Goal: Communication & Community: Participate in discussion

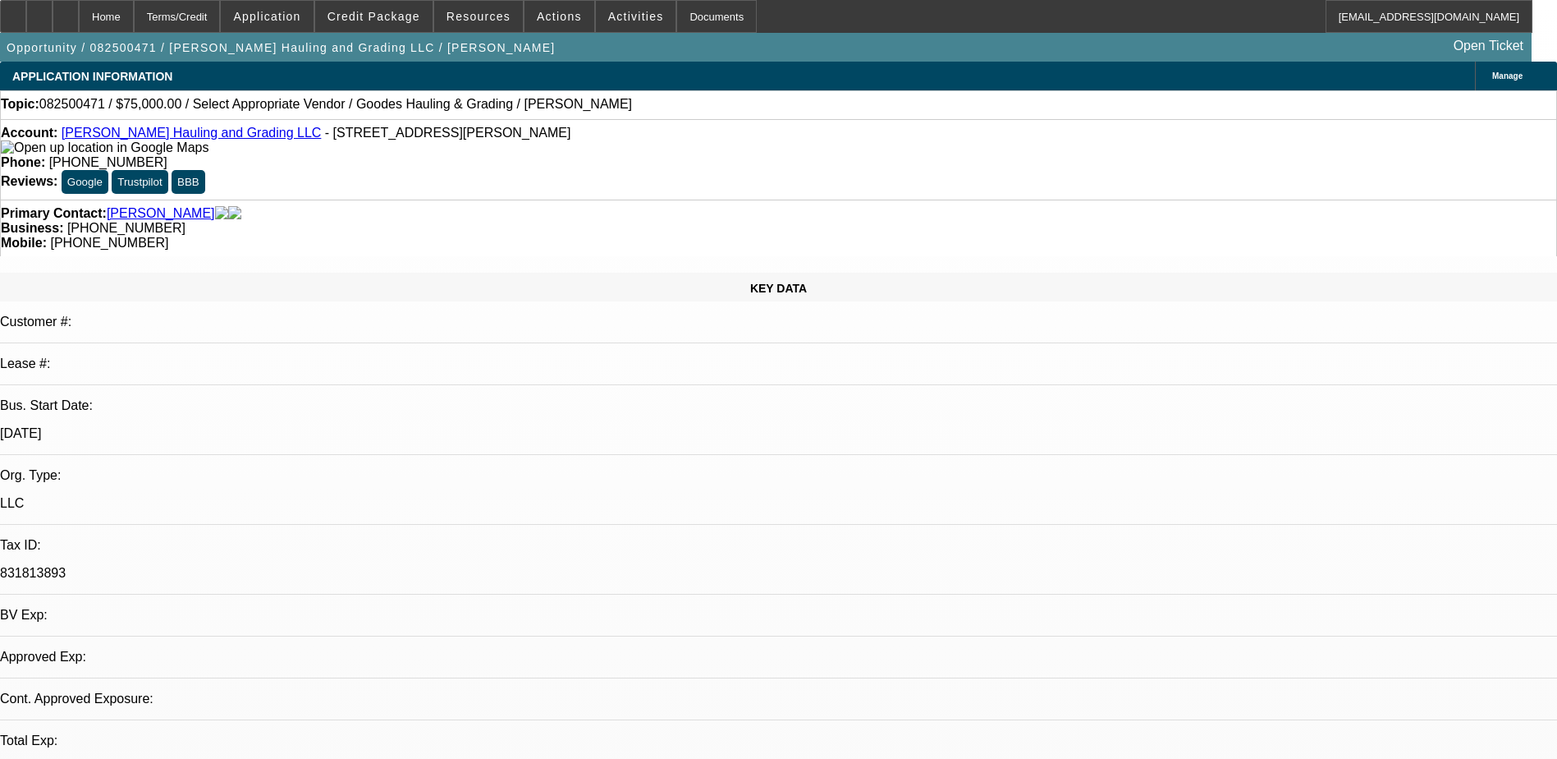
select select "0"
select select "2"
select select "0.1"
select select "1"
select select "2"
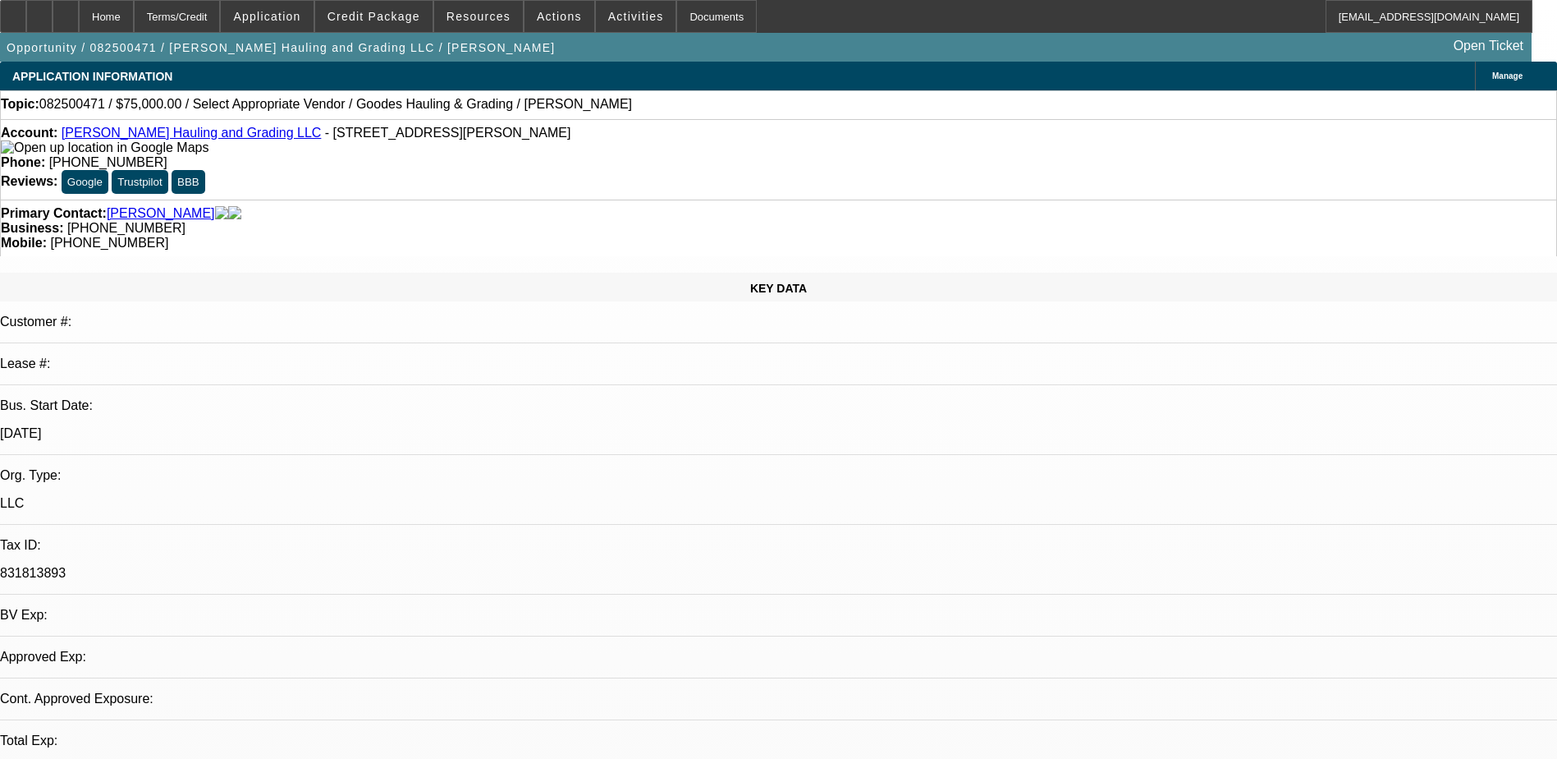
select select "4"
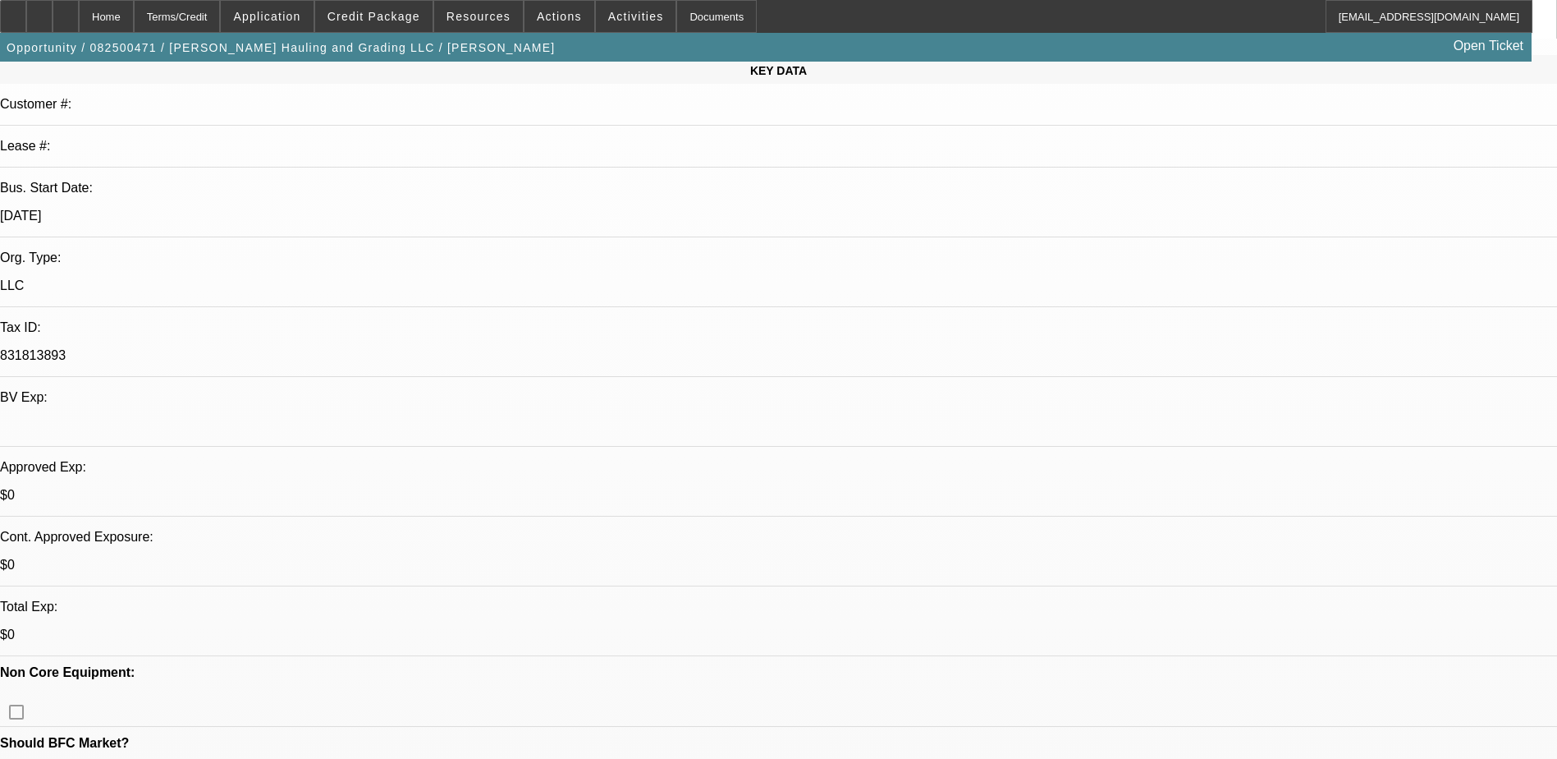
scroll to position [246, 0]
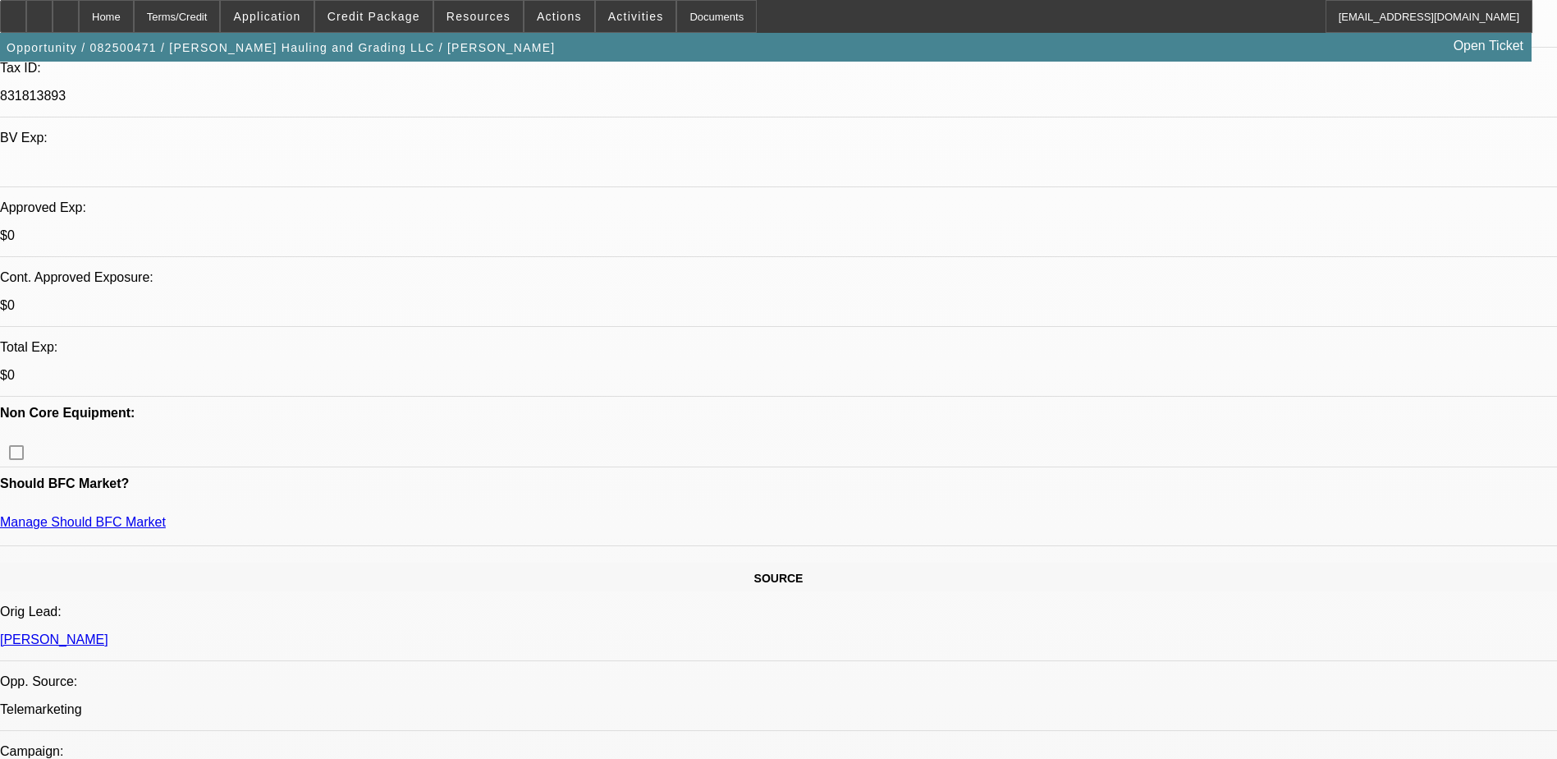
scroll to position [575, 0]
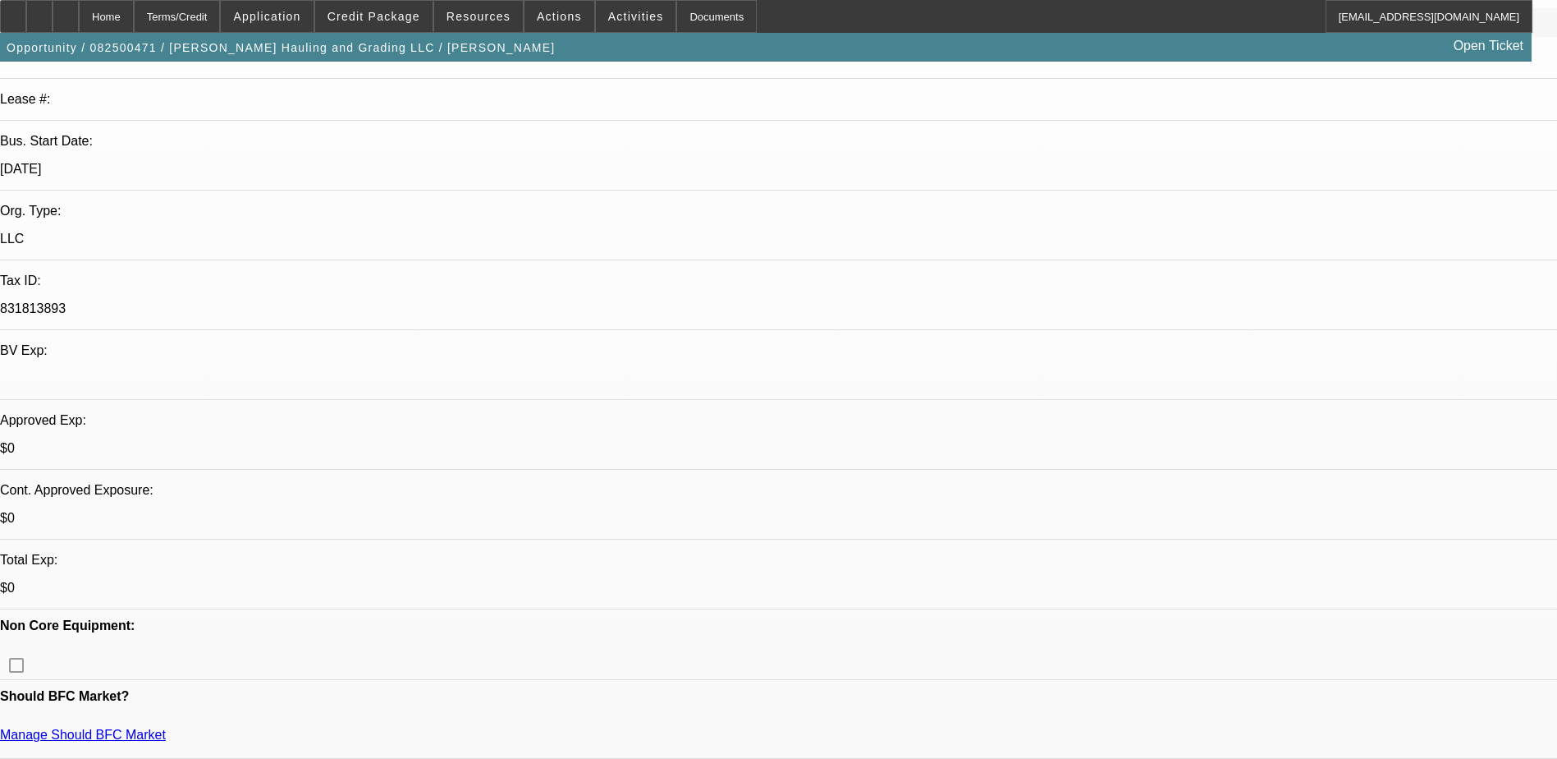
scroll to position [0, 0]
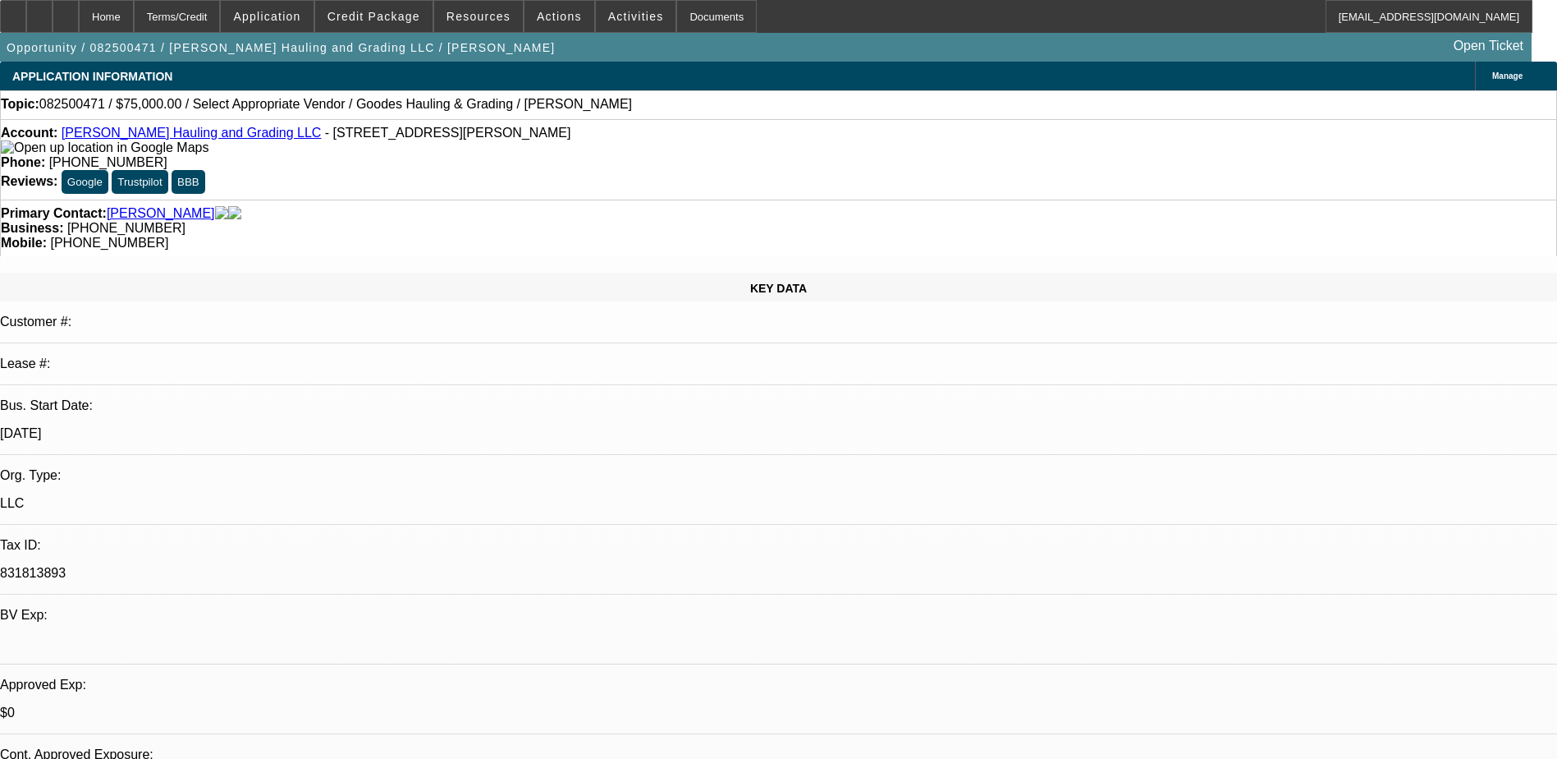
radio input "true"
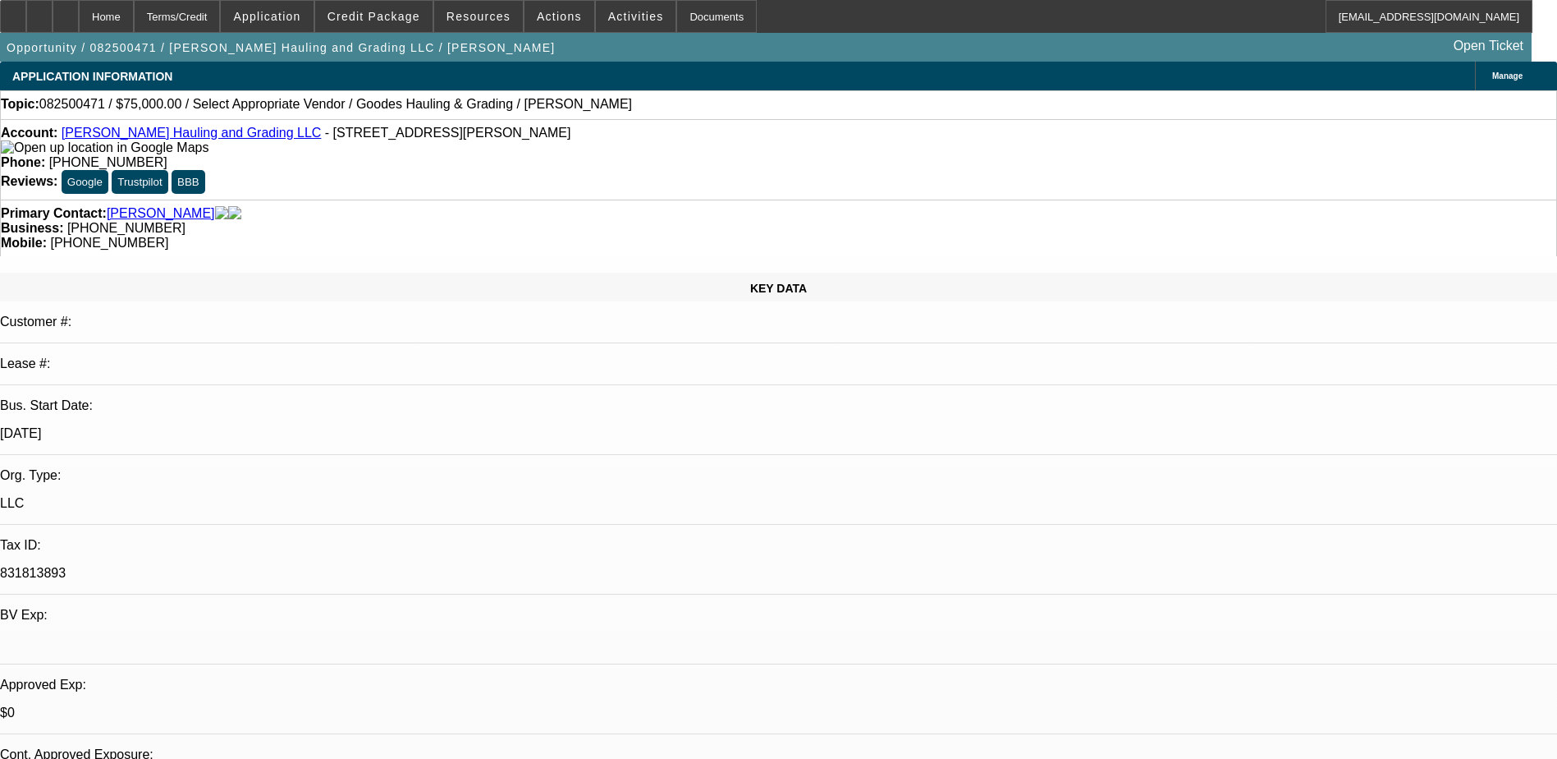
type textarea "if the guy doesnt respond to anything [DATE] just close this out. if he does re…"
radio input "true"
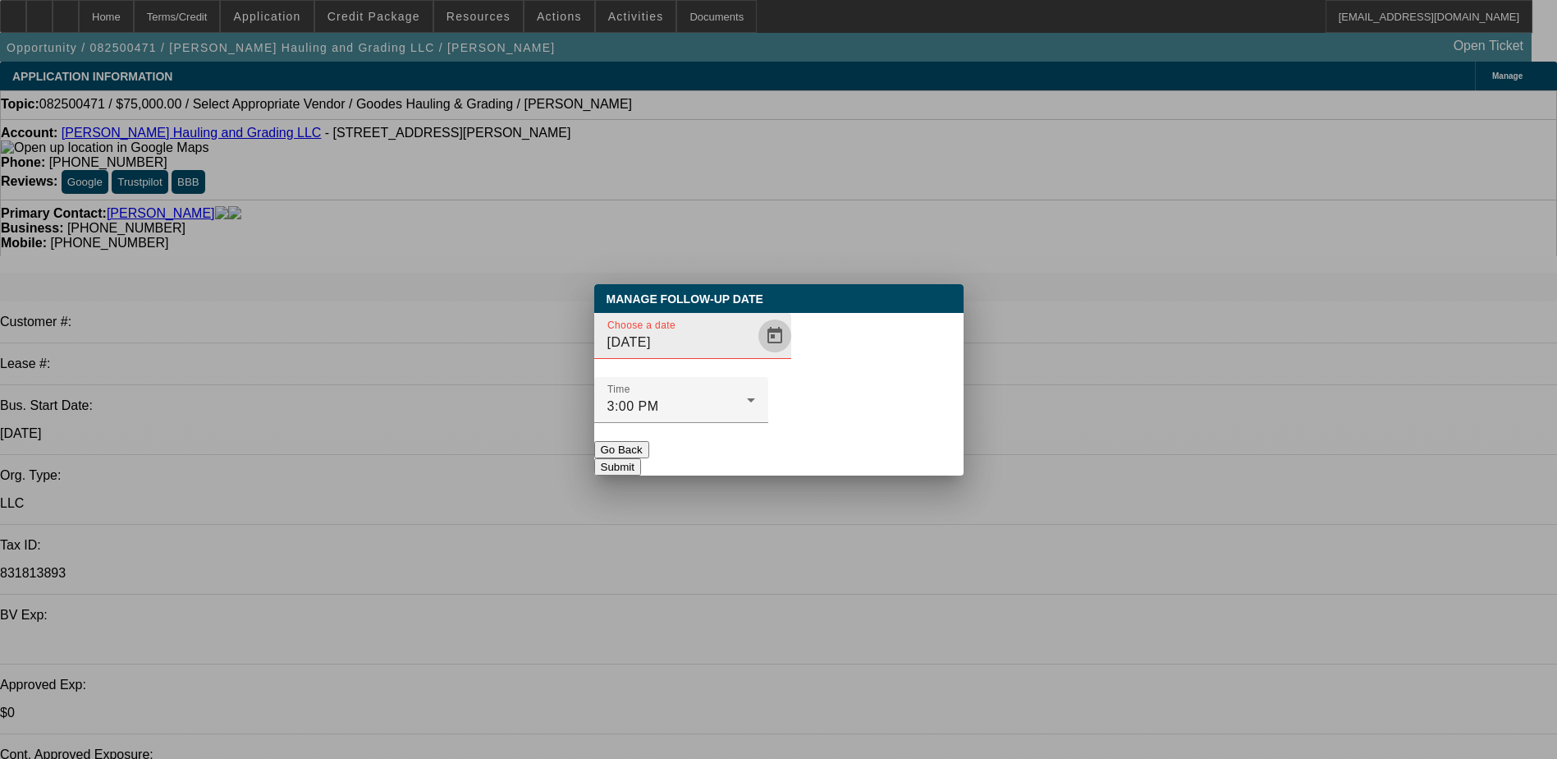
click at [755, 355] on span "Open calendar" at bounding box center [774, 335] width 39 height 39
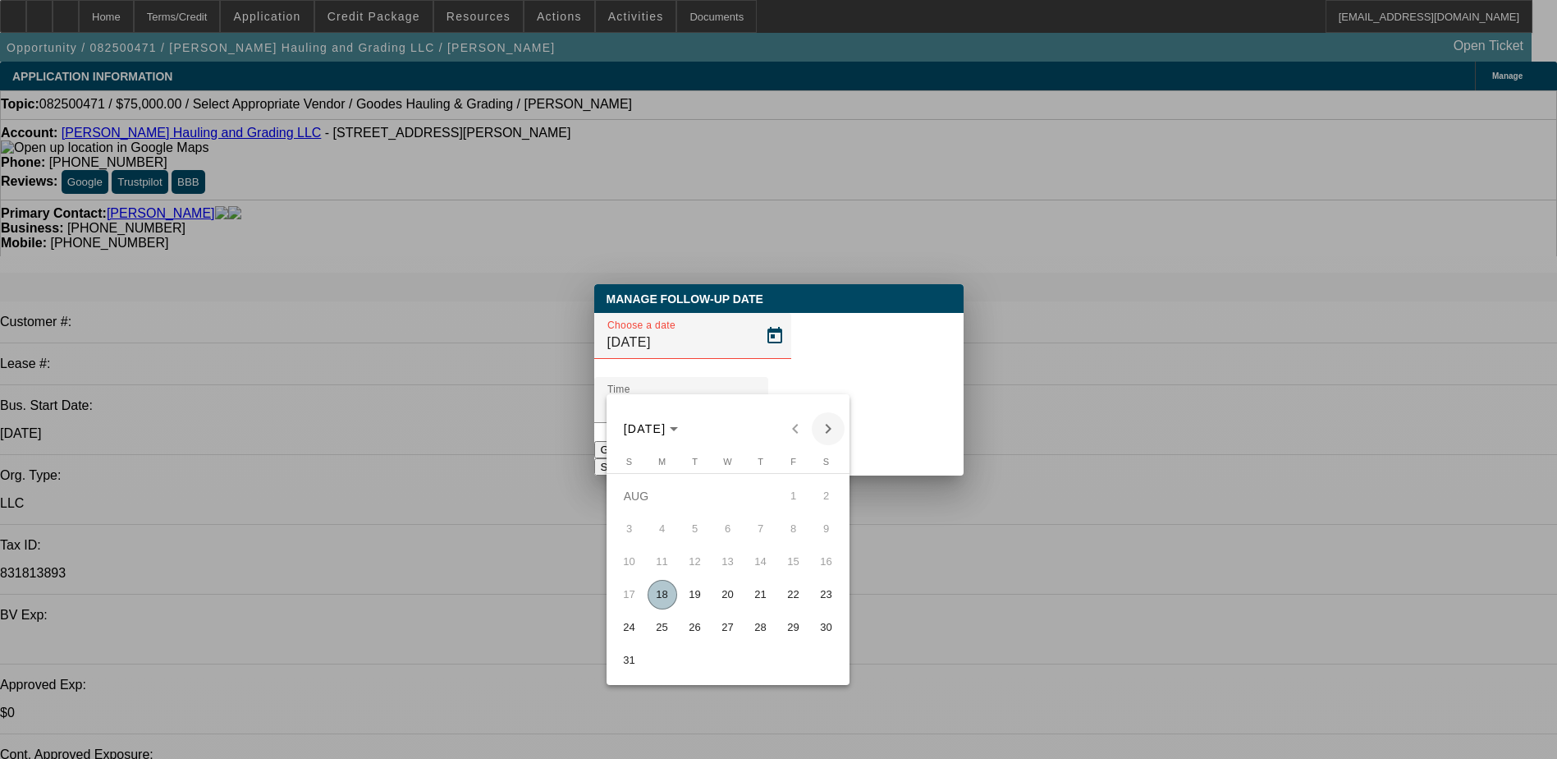
click at [824, 425] on span "Next month" at bounding box center [828, 428] width 33 height 33
click at [777, 529] on button "5" at bounding box center [793, 528] width 33 height 33
type input "[DATE]"
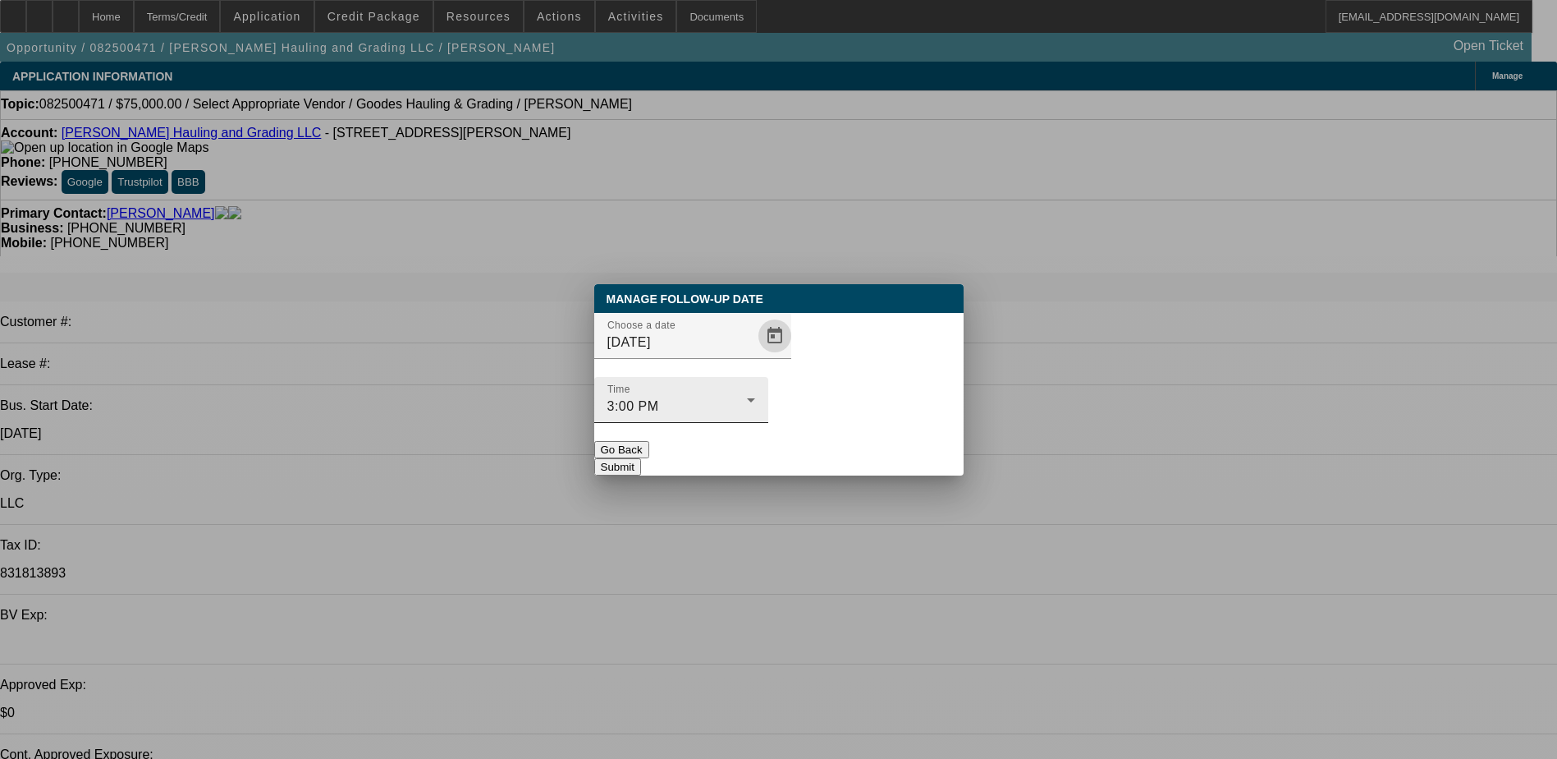
click at [747, 396] on div "3:00 PM" at bounding box center [677, 406] width 140 height 20
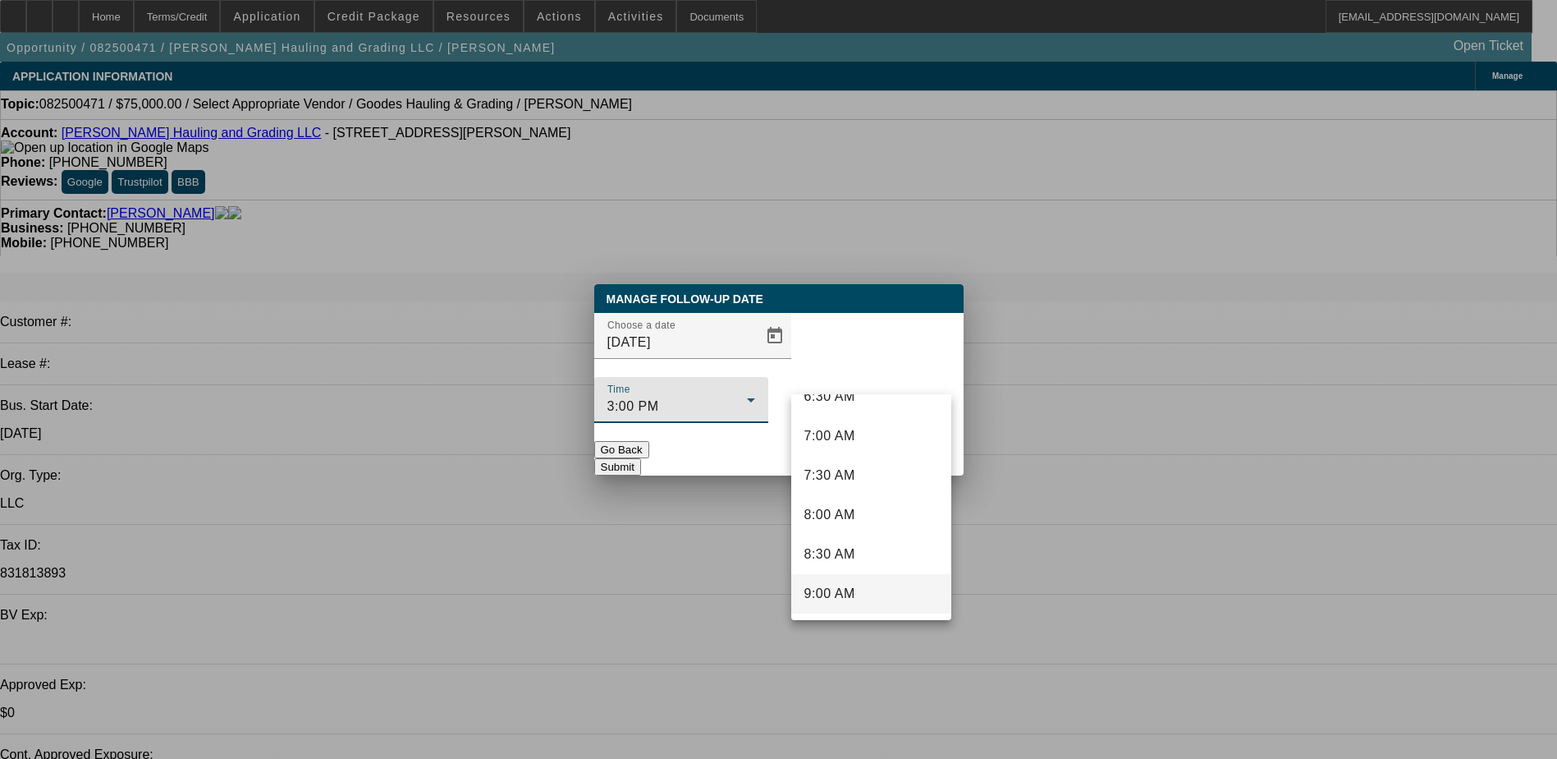
scroll to position [674, 0]
click at [871, 454] on mat-option "9:00 AM" at bounding box center [871, 455] width 160 height 39
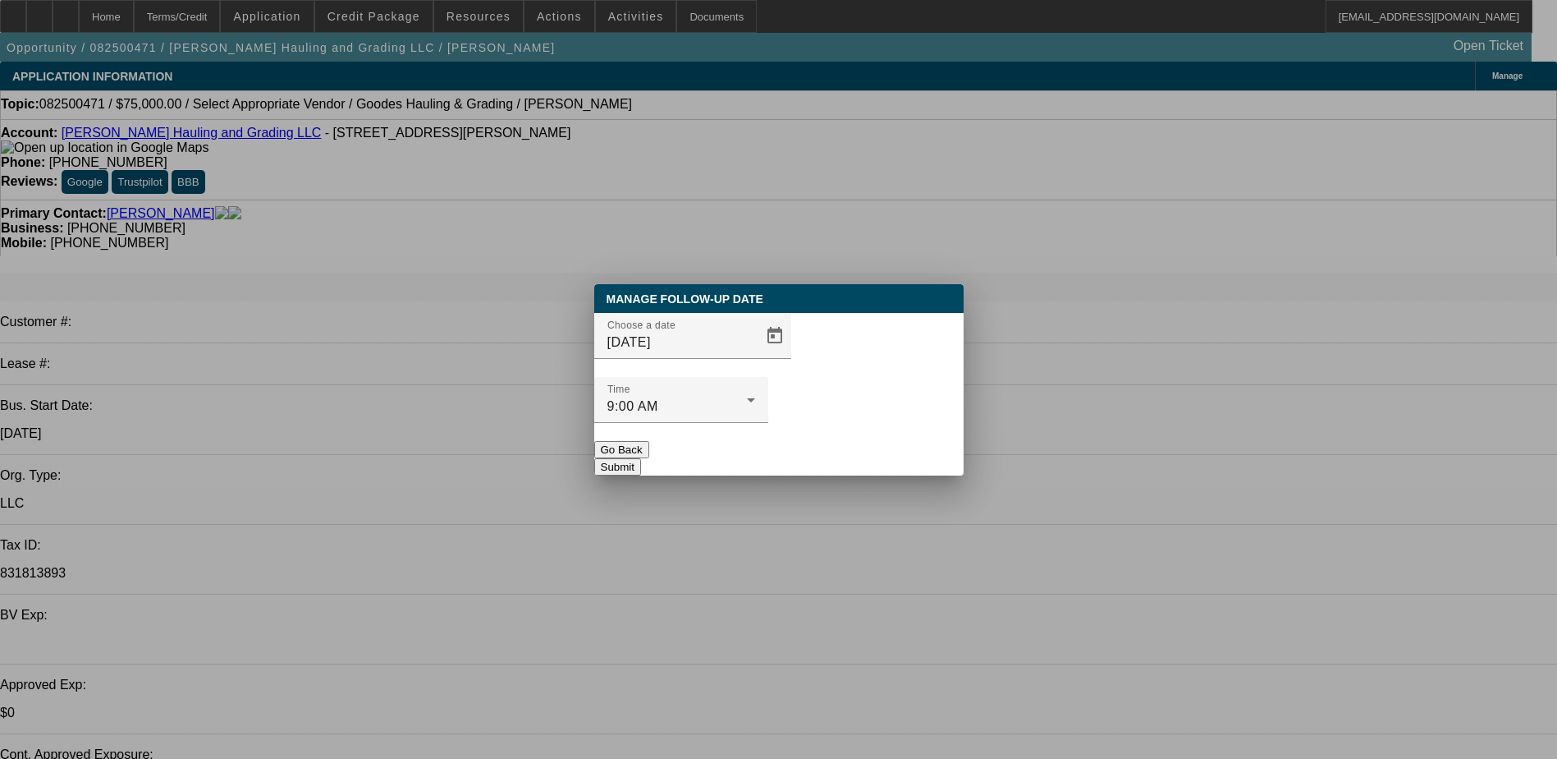
click at [641, 458] on button "Submit" at bounding box center [617, 466] width 47 height 17
